Goal: Navigation & Orientation: Find specific page/section

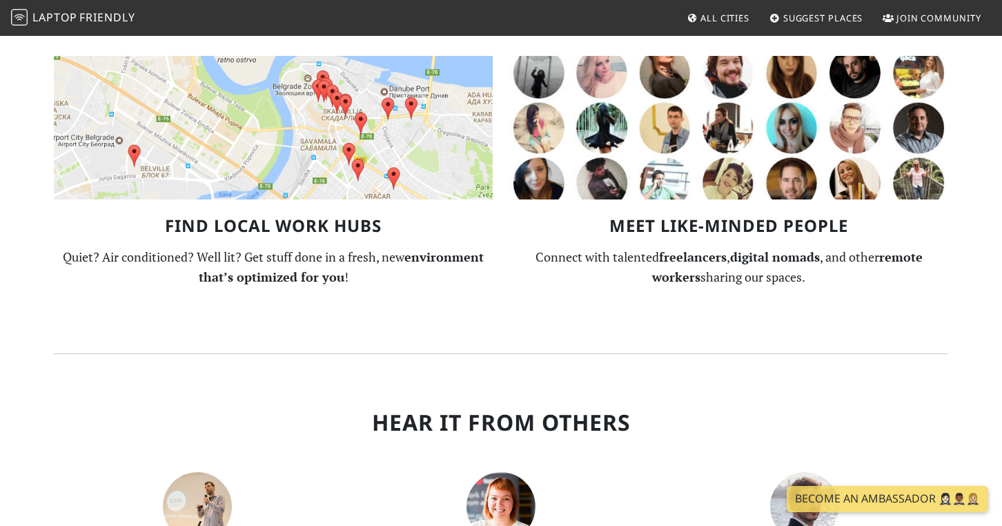
scroll to position [1065, 0]
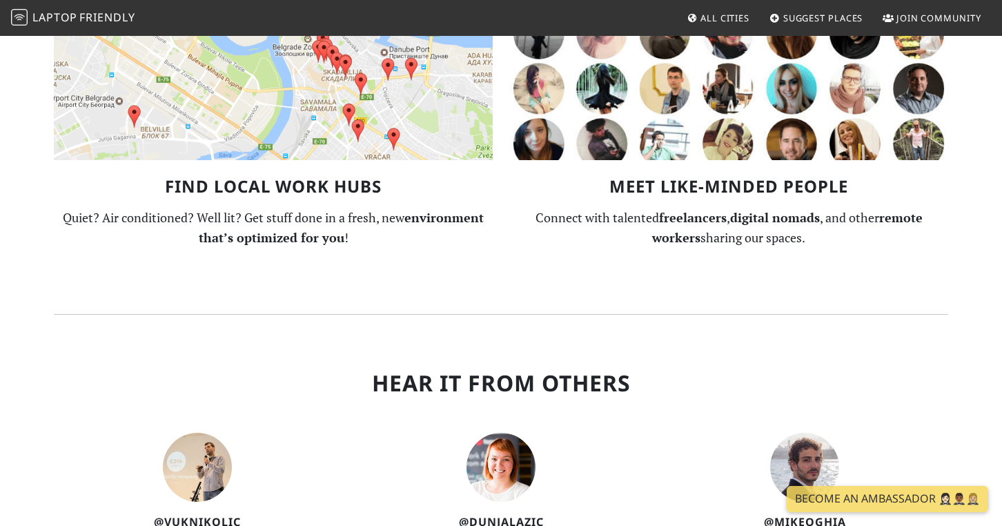
click at [280, 177] on h3 "Find Local Work Hubs" at bounding box center [273, 187] width 439 height 20
click at [306, 89] on img at bounding box center [273, 89] width 439 height 144
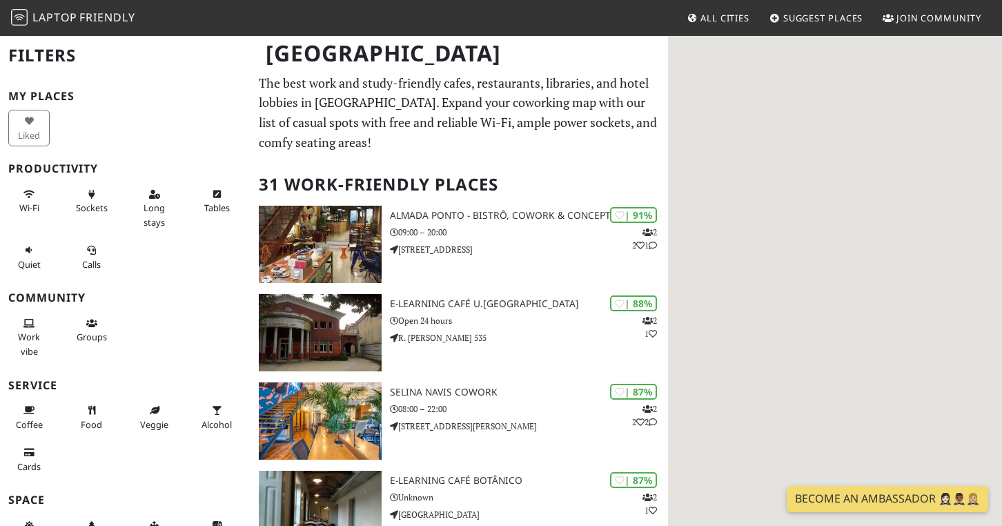
click at [721, 14] on span "All Cities" at bounding box center [725, 18] width 49 height 12
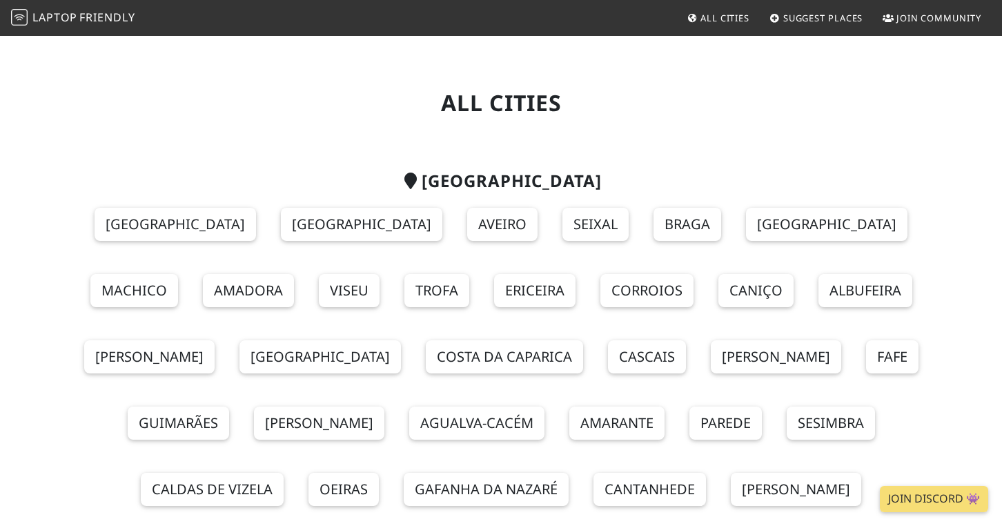
click at [66, 11] on span "Laptop" at bounding box center [54, 17] width 45 height 15
